Goal: Task Accomplishment & Management: Manage account settings

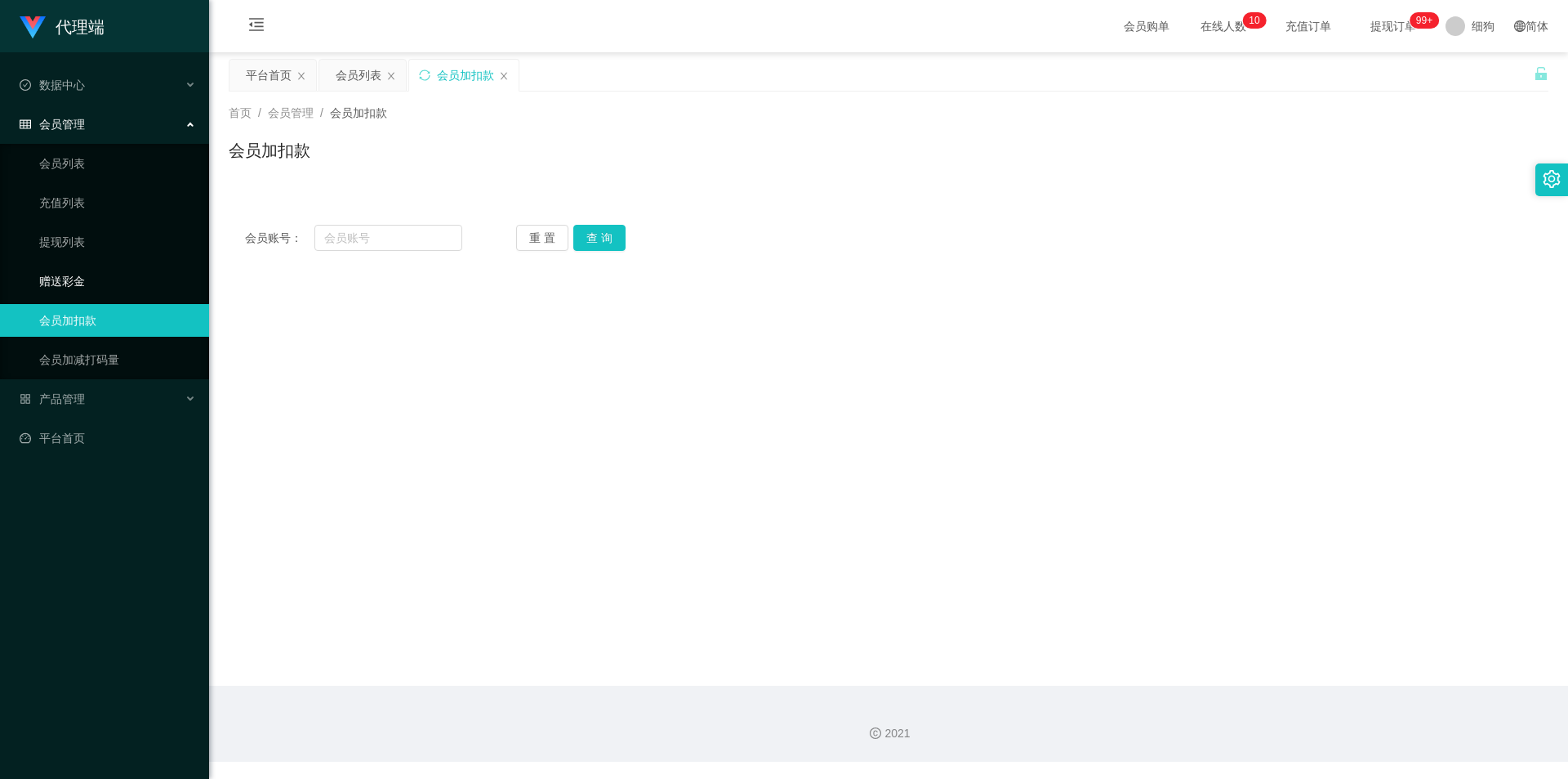
click at [91, 277] on link "赠送彩金" at bounding box center [118, 281] width 156 height 33
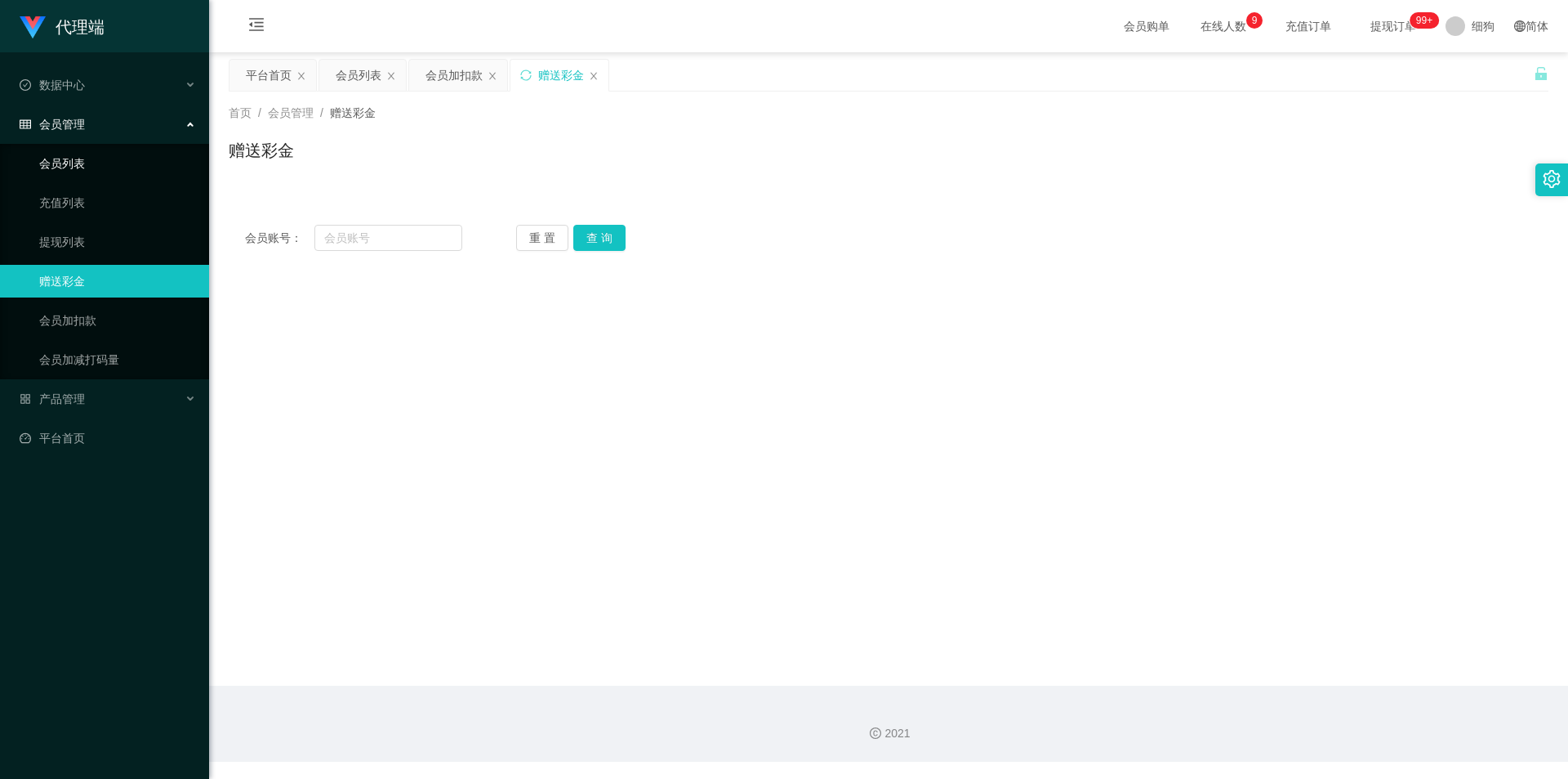
click at [106, 170] on link "会员列表" at bounding box center [118, 163] width 156 height 33
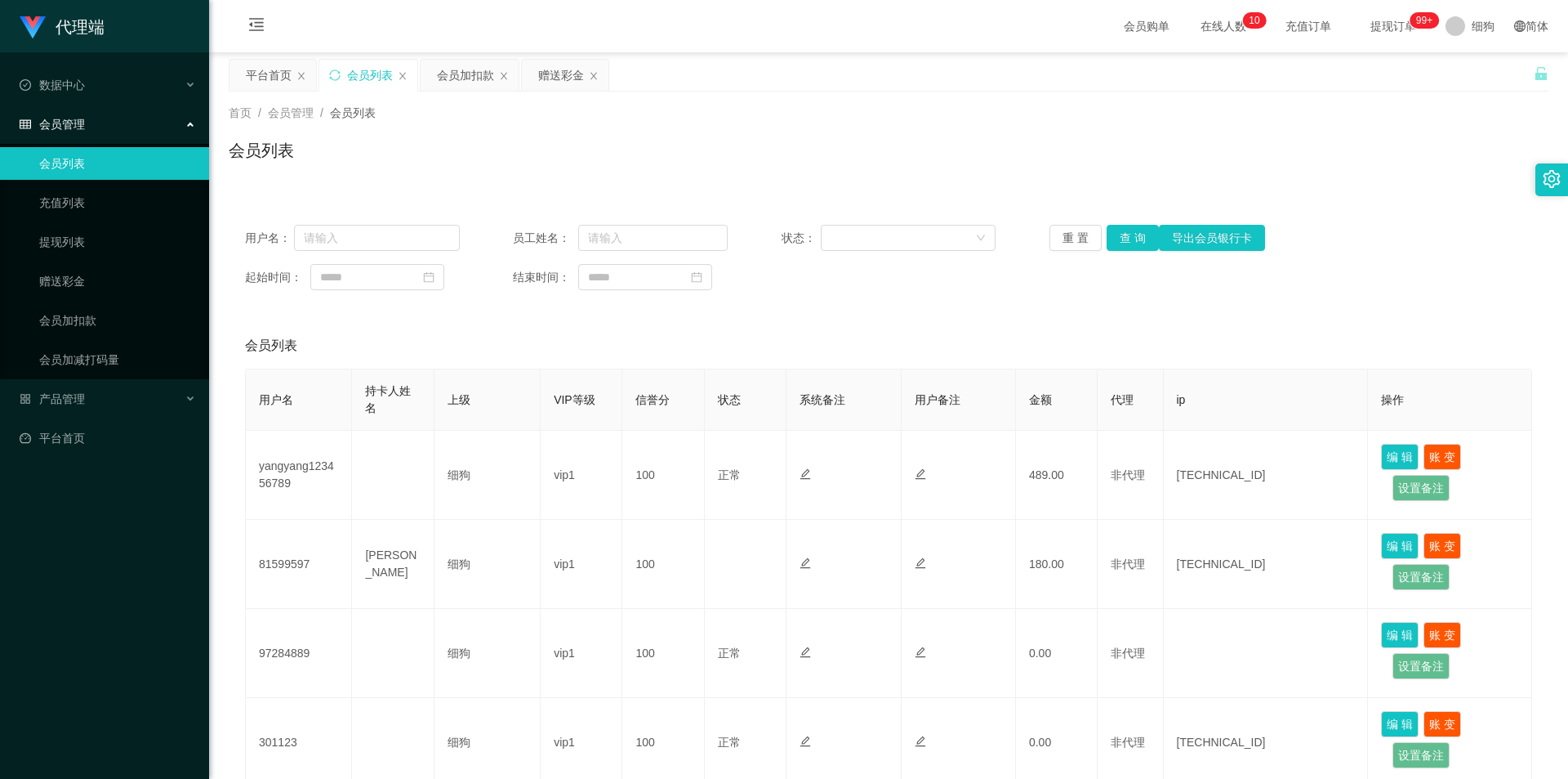
click at [1363, 28] on span "提现订单 99+" at bounding box center [1393, 26] width 62 height 12
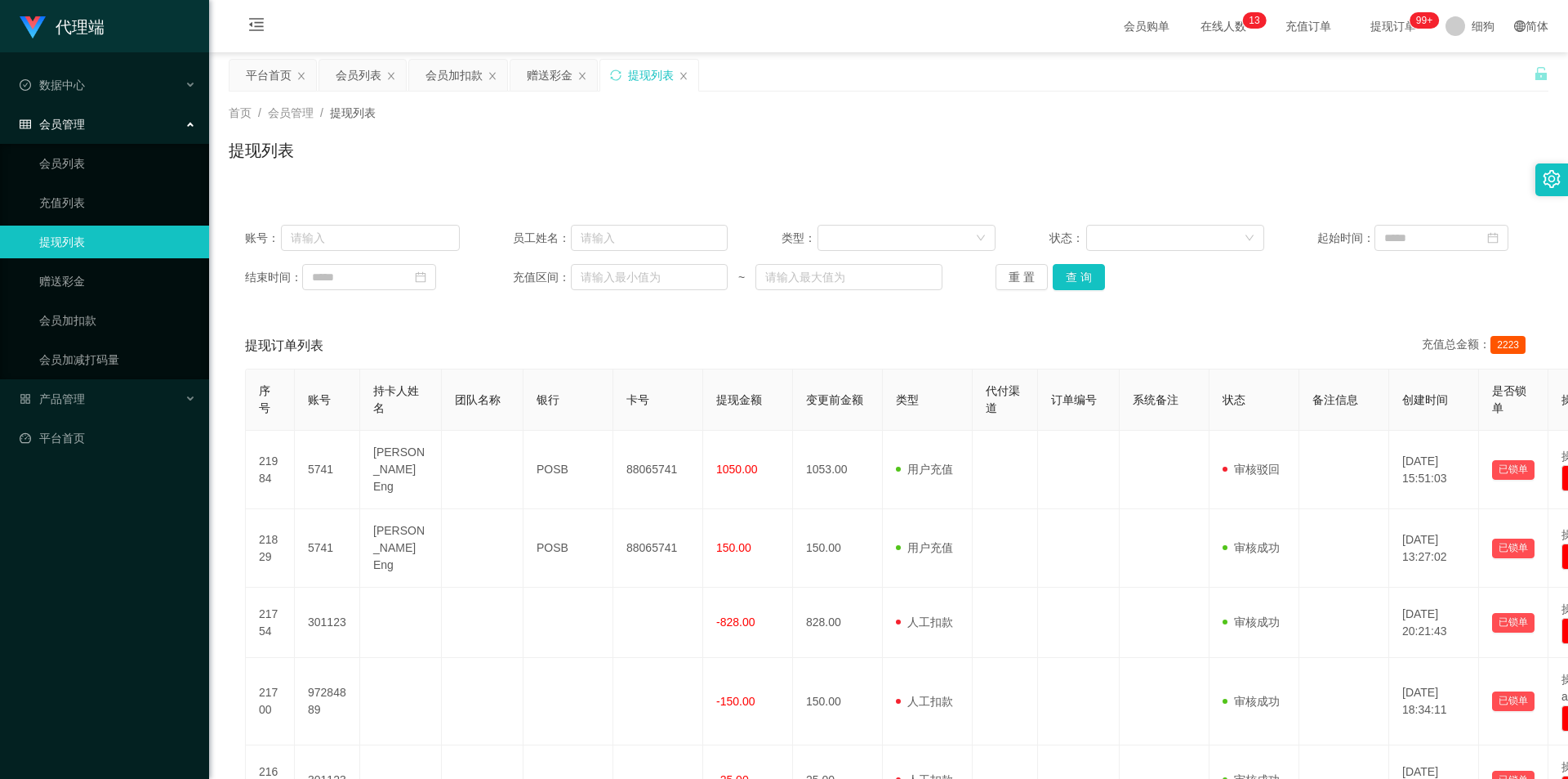
click at [344, 224] on div "账号： 员工姓名： 类型： 状态： 起始时间： 结束时间： 充值区间： ~ 重 置 查 询" at bounding box center [889, 258] width 1320 height 98
click at [328, 232] on input "text" at bounding box center [370, 237] width 179 height 26
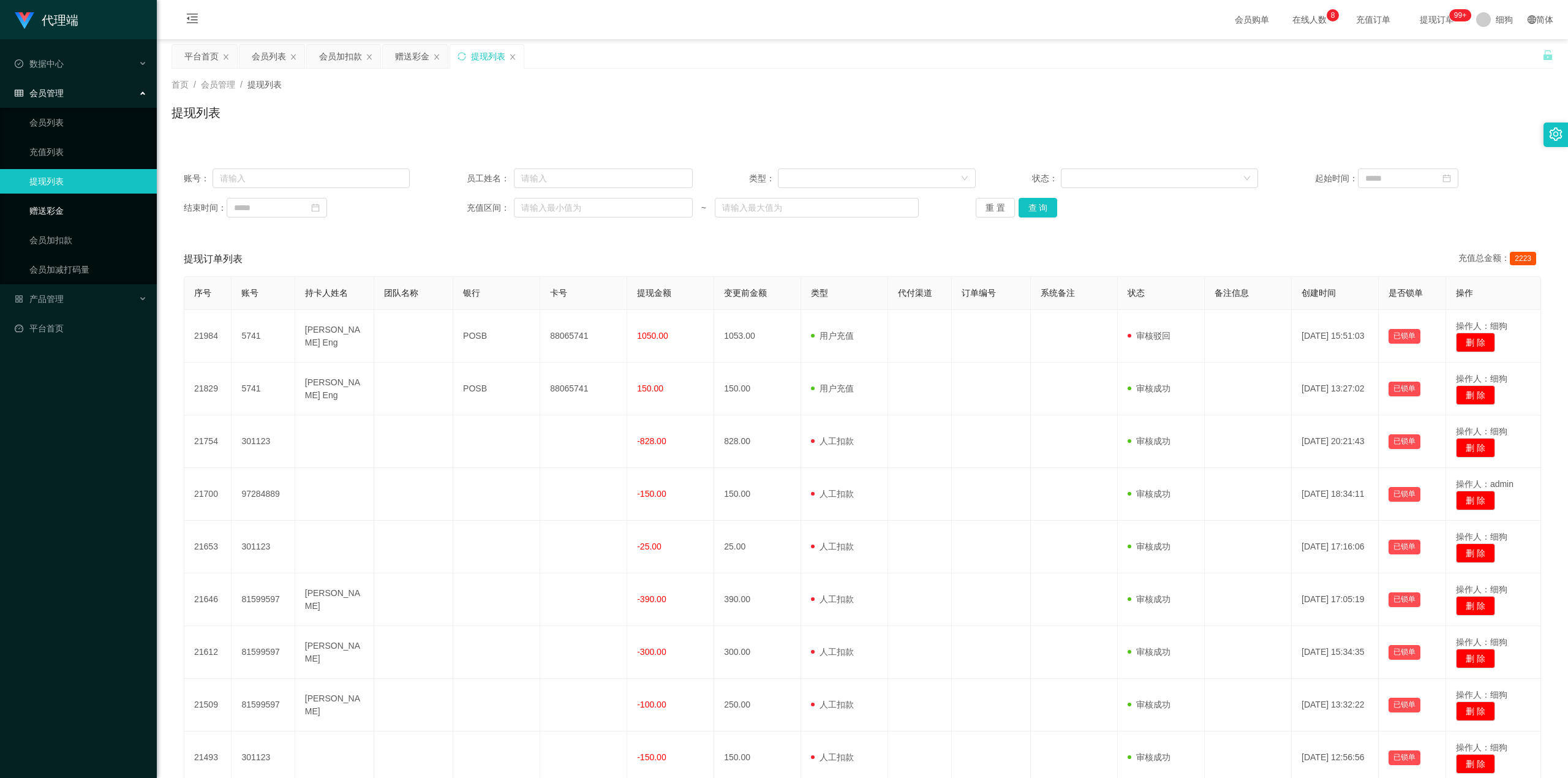
click at [38, 212] on link "赠送彩金" at bounding box center [88, 211] width 117 height 25
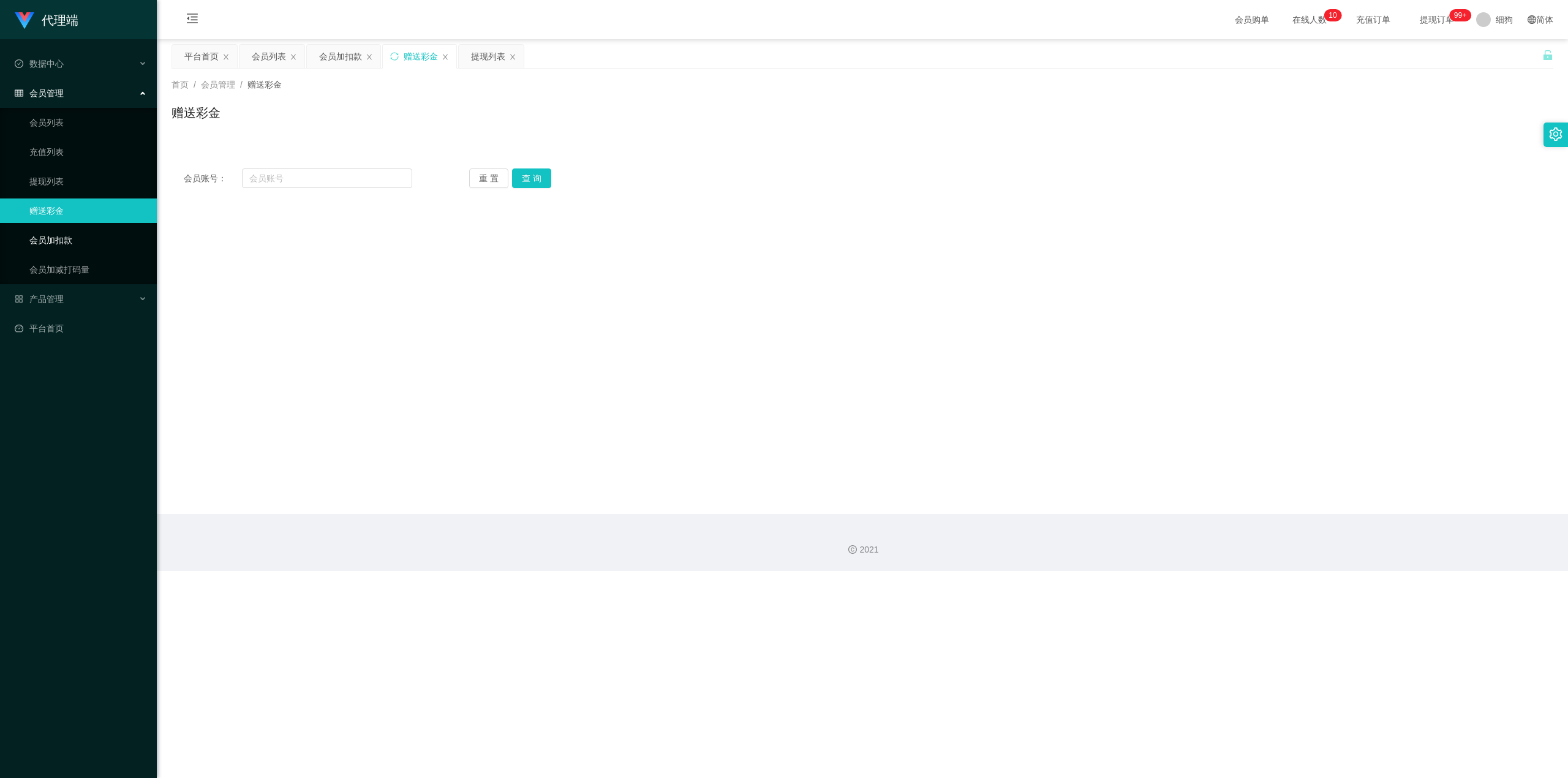
click at [86, 240] on link "会员加扣款" at bounding box center [88, 240] width 117 height 25
click at [98, 213] on link "赠送彩金" at bounding box center [88, 211] width 117 height 25
click at [83, 261] on link "会员加减打码量" at bounding box center [88, 269] width 117 height 25
click at [83, 233] on link "会员加扣款" at bounding box center [88, 240] width 117 height 25
drag, startPoint x: 504, startPoint y: 48, endPoint x: 465, endPoint y: 74, distance: 46.9
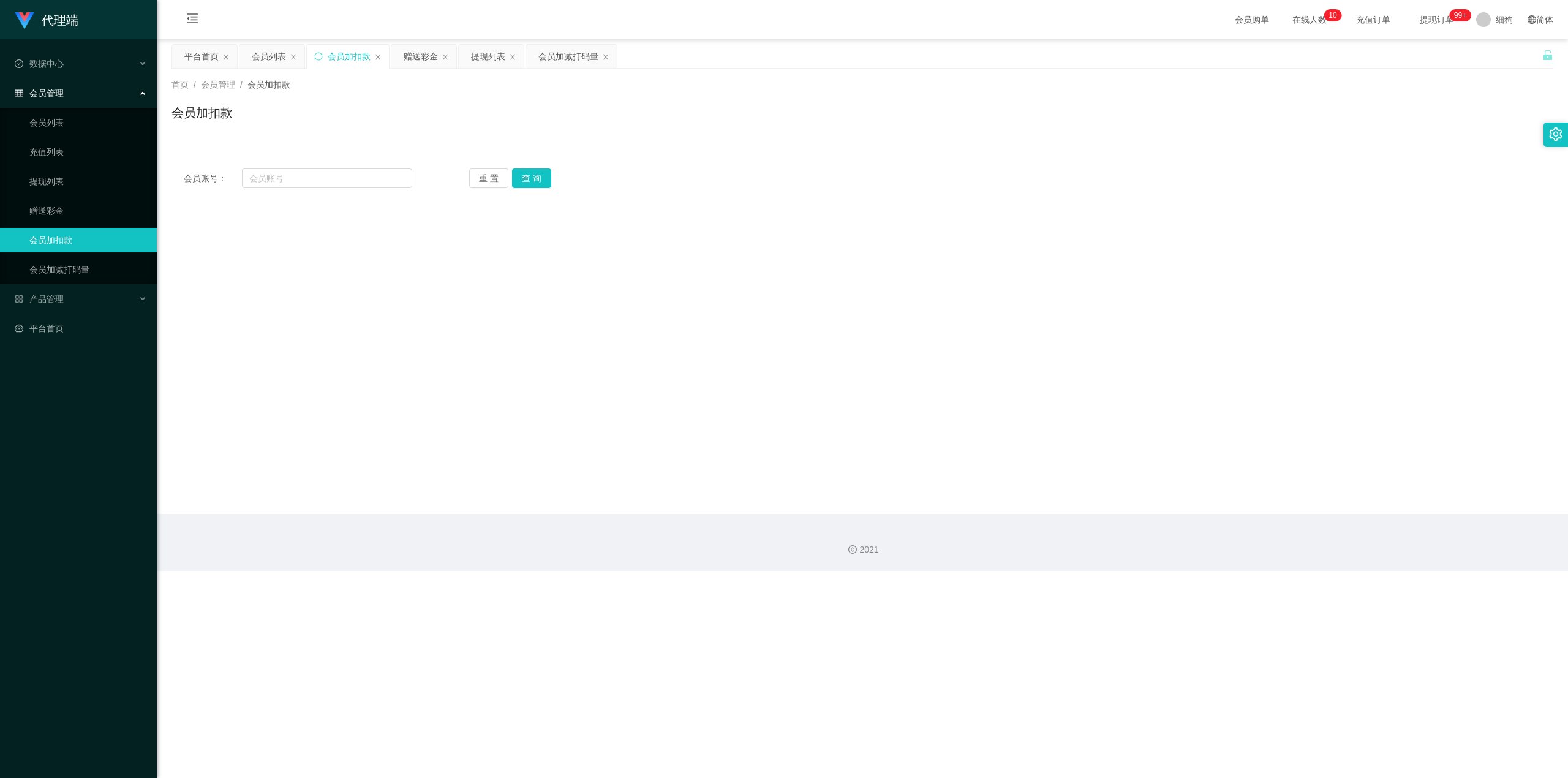
click at [502, 49] on div "提现列表" at bounding box center [488, 56] width 34 height 23
